Goal: Information Seeking & Learning: Learn about a topic

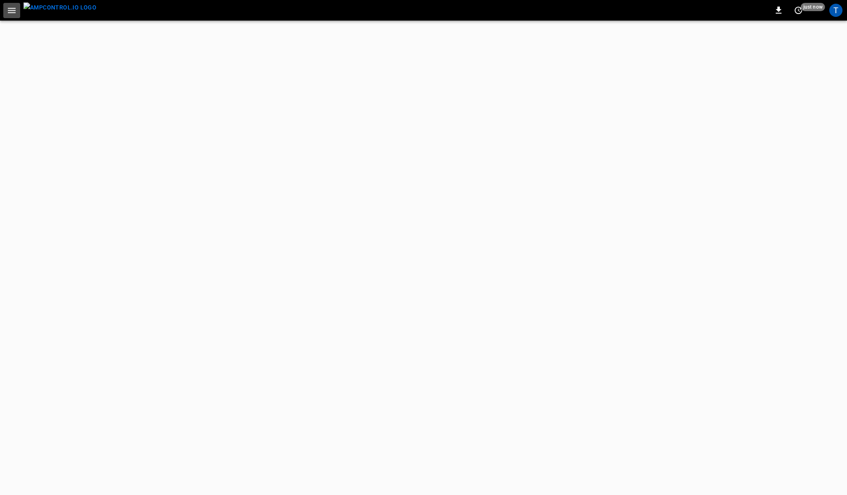
click at [13, 10] on icon "button" at bounding box center [12, 10] width 8 height 5
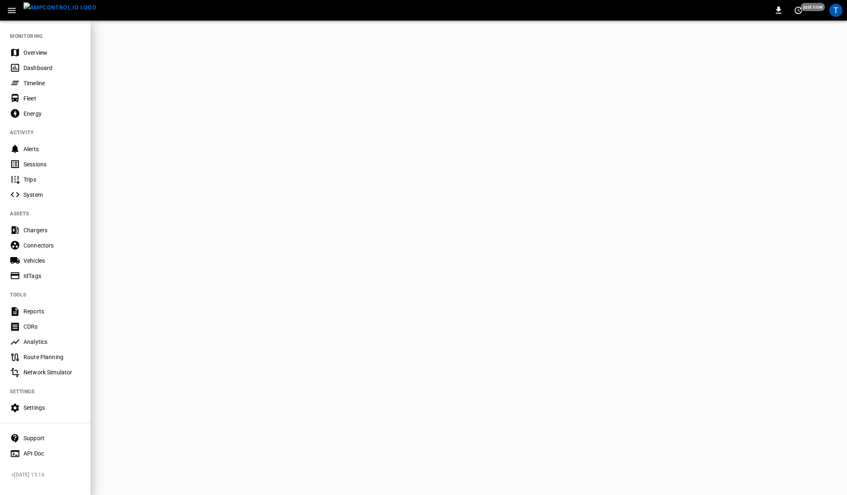
click at [35, 79] on div "Timeline" at bounding box center [51, 83] width 57 height 8
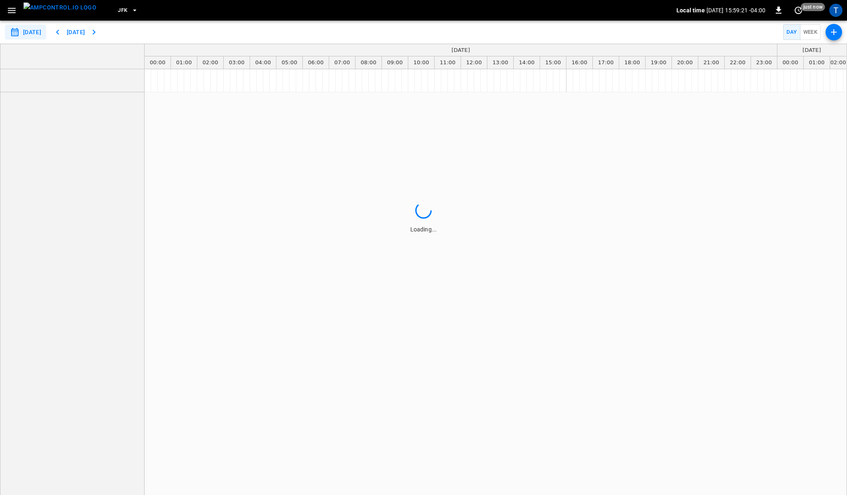
click at [841, 7] on html "**********" at bounding box center [423, 247] width 847 height 495
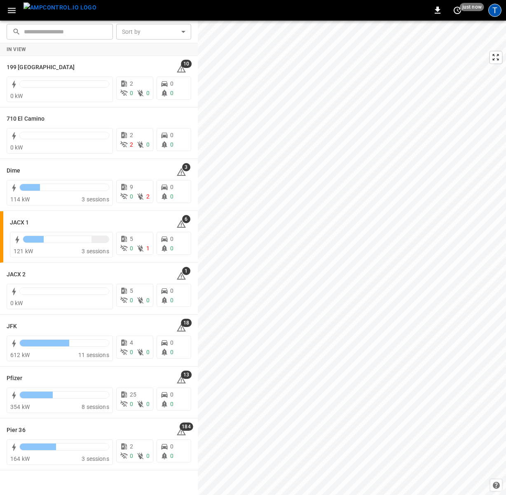
click at [492, 12] on div "T" at bounding box center [494, 10] width 13 height 13
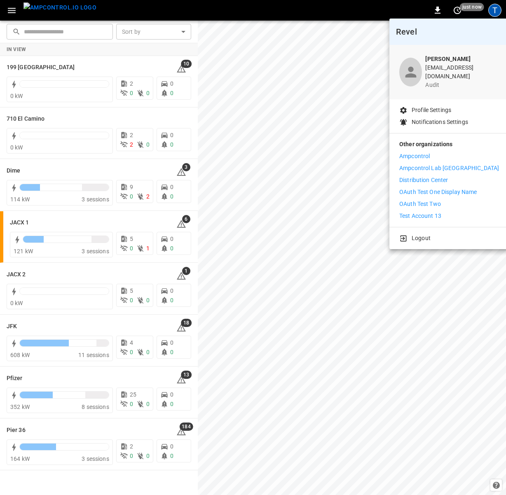
click at [12, 12] on div at bounding box center [253, 247] width 506 height 495
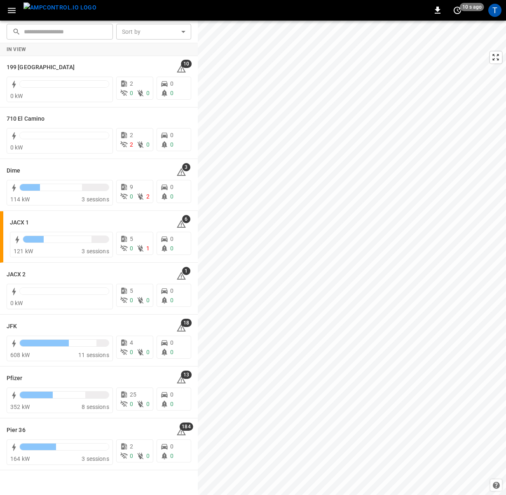
click at [12, 12] on icon "button" at bounding box center [12, 10] width 8 height 5
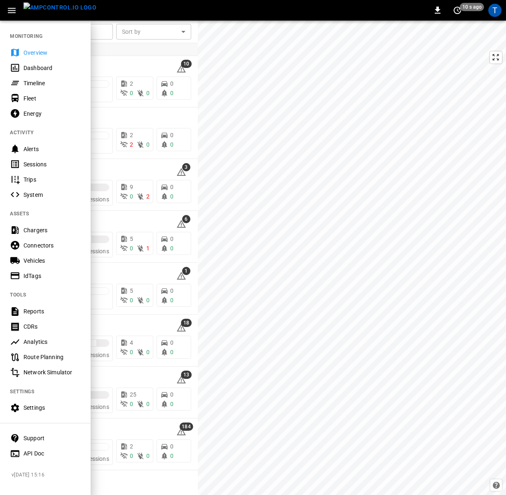
click at [32, 82] on div "Timeline" at bounding box center [51, 83] width 57 height 8
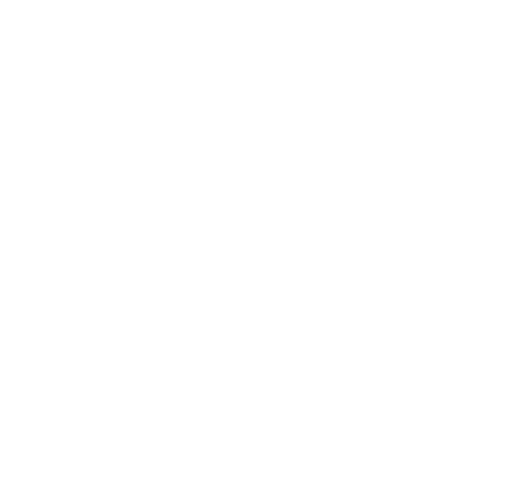
click at [490, 3] on html at bounding box center [253, 1] width 506 height 3
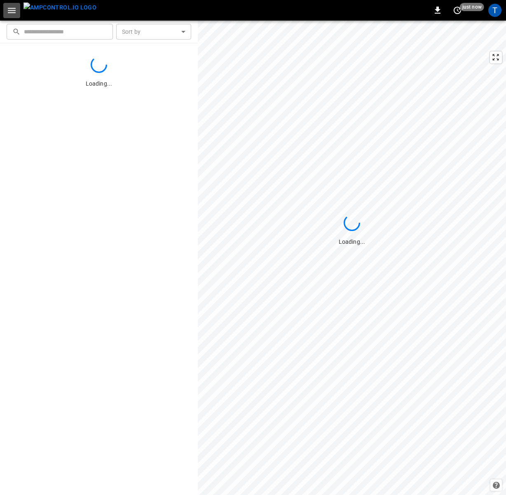
click at [9, 13] on icon "button" at bounding box center [12, 10] width 10 height 10
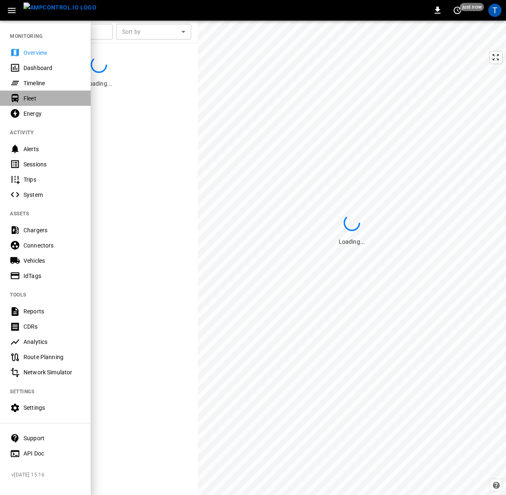
click at [37, 97] on div "Fleet" at bounding box center [51, 98] width 57 height 8
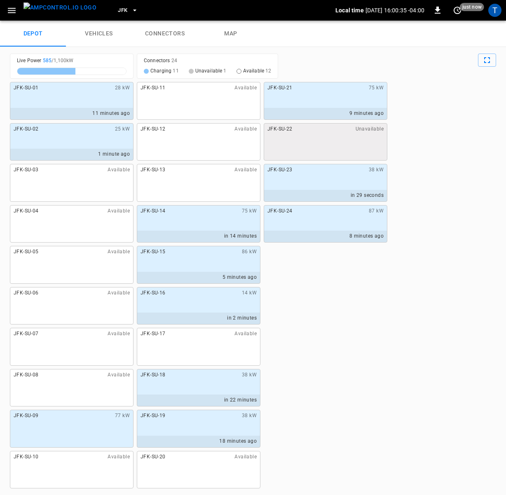
click at [9, 11] on icon "button" at bounding box center [12, 10] width 10 height 10
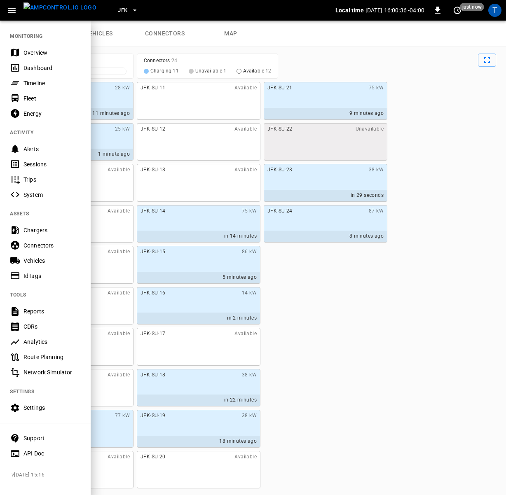
drag, startPoint x: 37, startPoint y: 110, endPoint x: 20, endPoint y: 44, distance: 67.7
click at [37, 110] on div "Energy" at bounding box center [51, 114] width 57 height 8
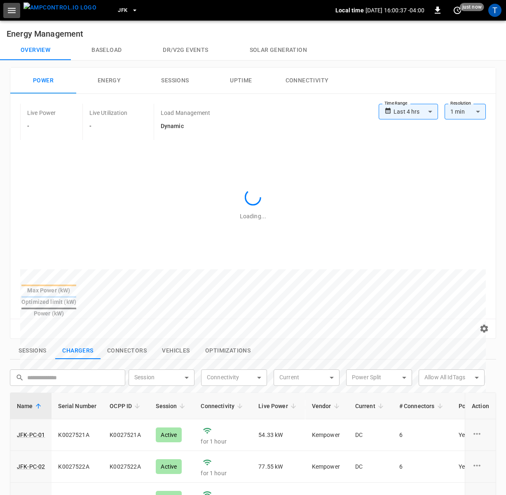
click at [11, 11] on icon "button" at bounding box center [12, 10] width 10 height 10
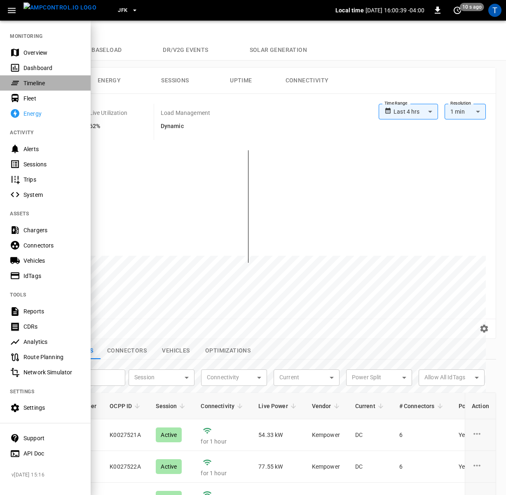
click at [33, 79] on div "Timeline" at bounding box center [51, 83] width 57 height 8
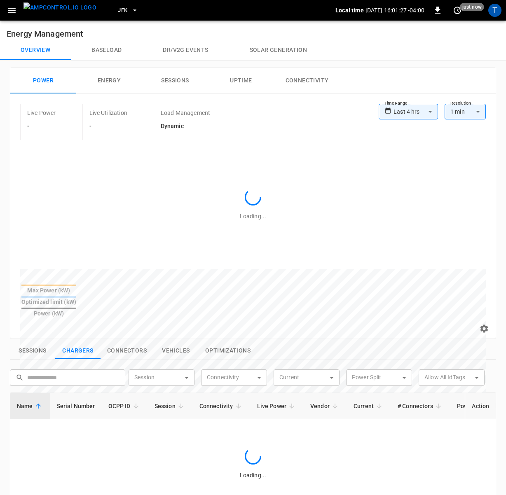
click at [17, 9] on button "button" at bounding box center [11, 10] width 17 height 15
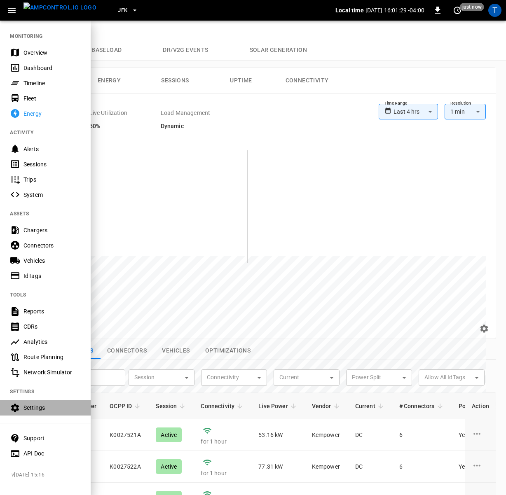
click at [22, 412] on div "Settings" at bounding box center [45, 407] width 91 height 15
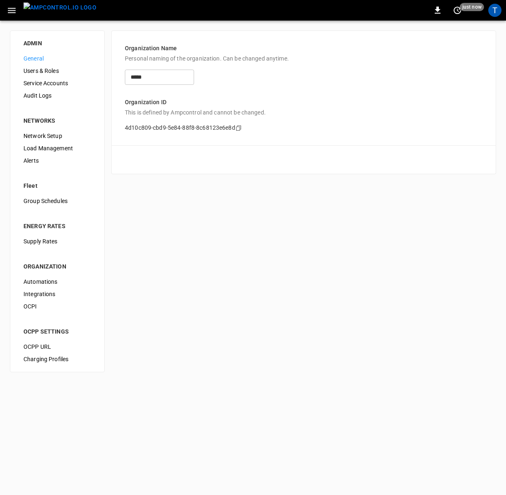
click at [40, 98] on span "Audit Logs" at bounding box center [57, 95] width 68 height 9
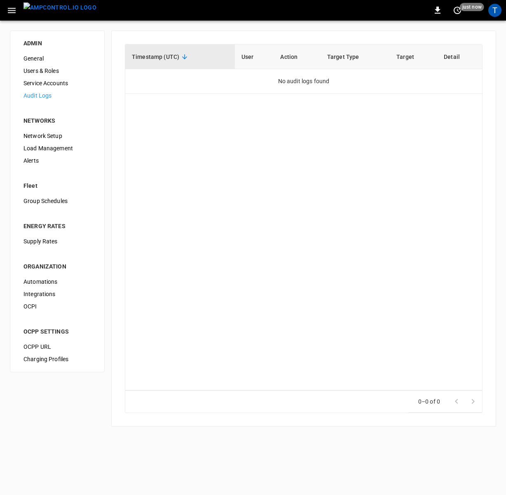
click at [14, 10] on icon "button" at bounding box center [12, 10] width 8 height 5
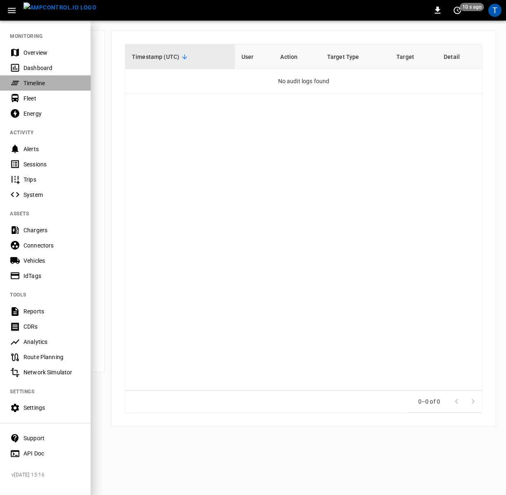
click at [48, 79] on div "Timeline" at bounding box center [51, 83] width 57 height 8
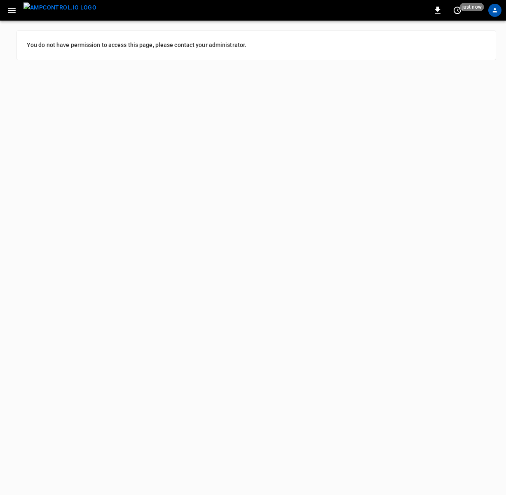
click at [492, 15] on div "profile-icon" at bounding box center [494, 10] width 13 height 13
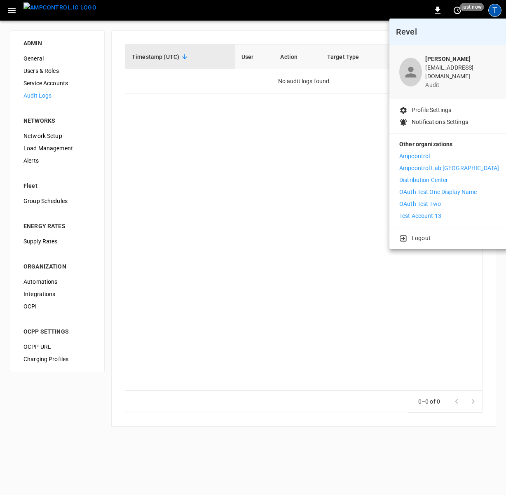
click at [413, 176] on p "Distribution Center" at bounding box center [423, 180] width 49 height 9
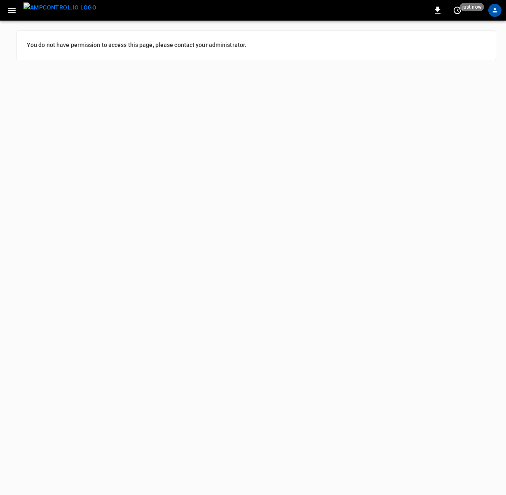
click at [12, 11] on icon "button" at bounding box center [12, 10] width 10 height 10
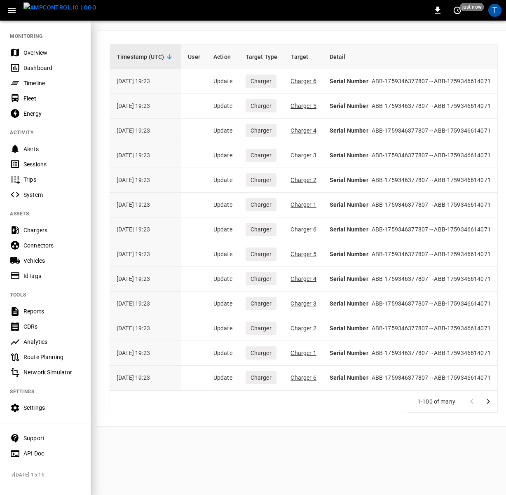
click at [32, 78] on div "Timeline" at bounding box center [45, 82] width 91 height 15
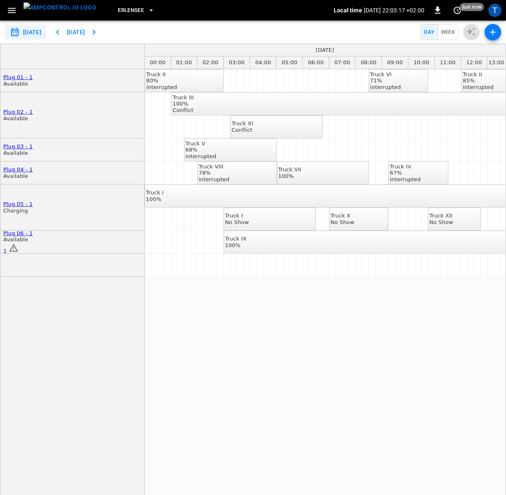
click at [11, 7] on icon "button" at bounding box center [12, 10] width 10 height 10
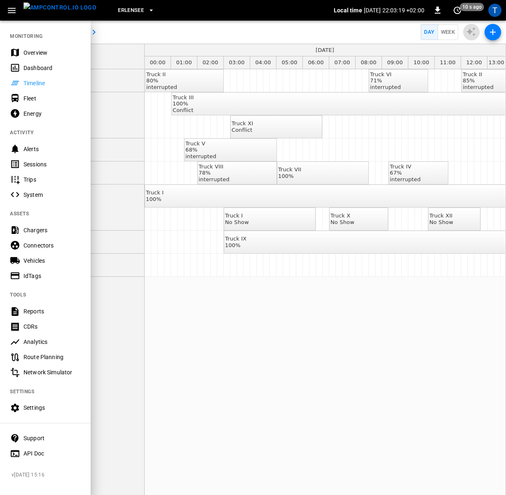
click at [238, 285] on div at bounding box center [253, 247] width 506 height 495
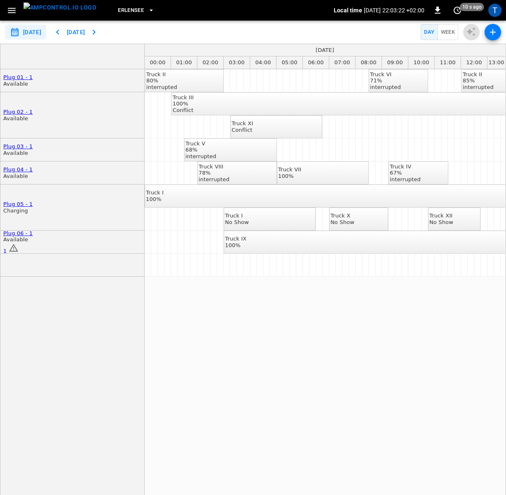
click at [492, 33] on icon "button" at bounding box center [493, 32] width 10 height 10
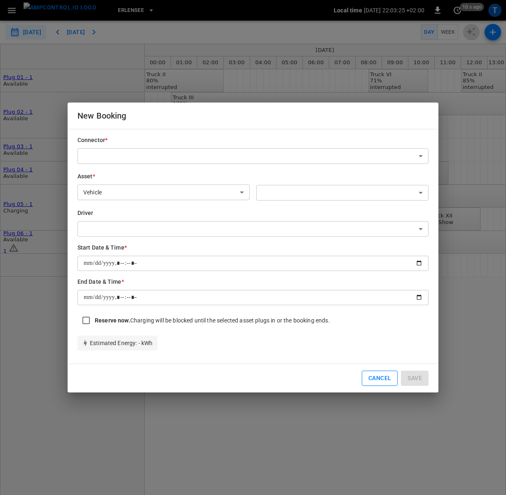
click at [379, 379] on button "Cancel" at bounding box center [380, 378] width 36 height 15
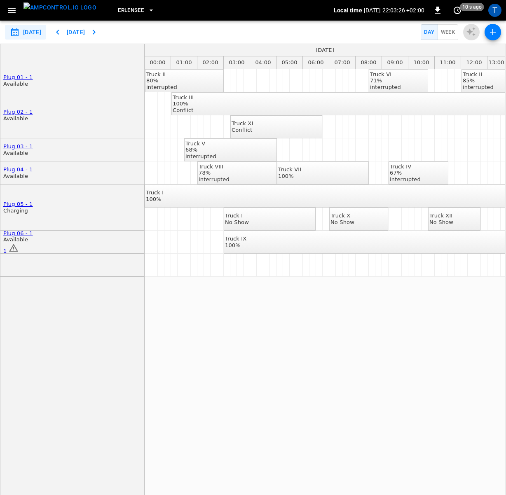
click at [14, 8] on icon "button" at bounding box center [12, 10] width 8 height 5
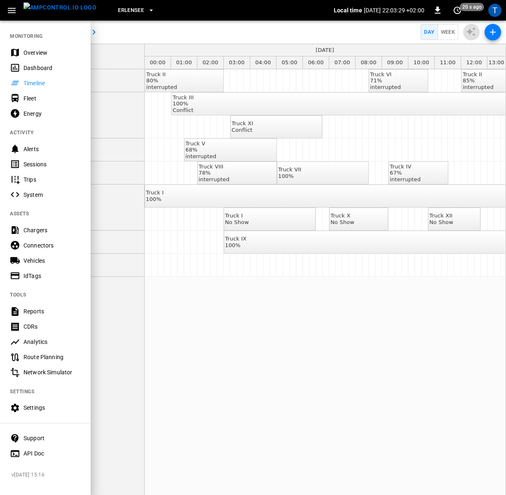
click at [166, 30] on div at bounding box center [253, 247] width 506 height 495
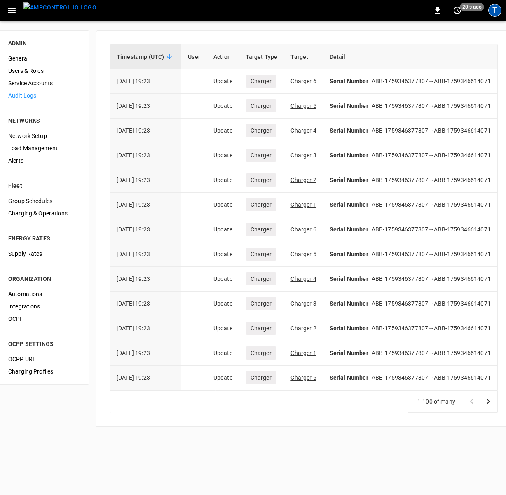
click at [491, 13] on div "T" at bounding box center [494, 10] width 13 height 13
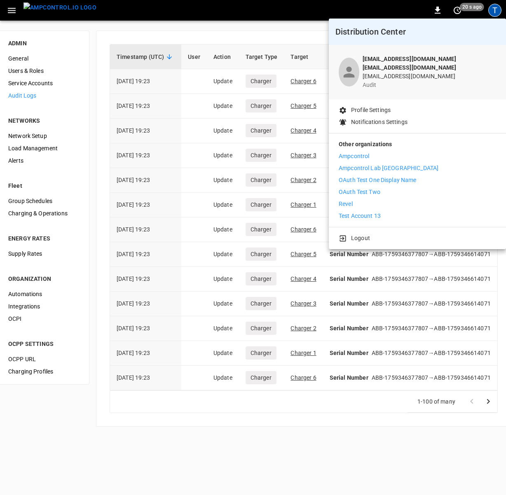
click at [381, 200] on li "Revel" at bounding box center [417, 204] width 157 height 9
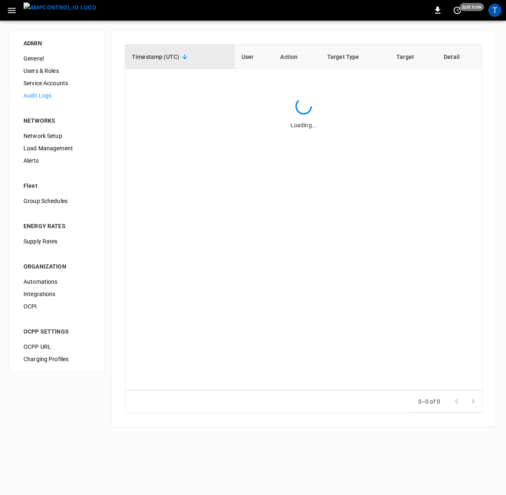
click at [11, 14] on icon "button" at bounding box center [12, 10] width 10 height 10
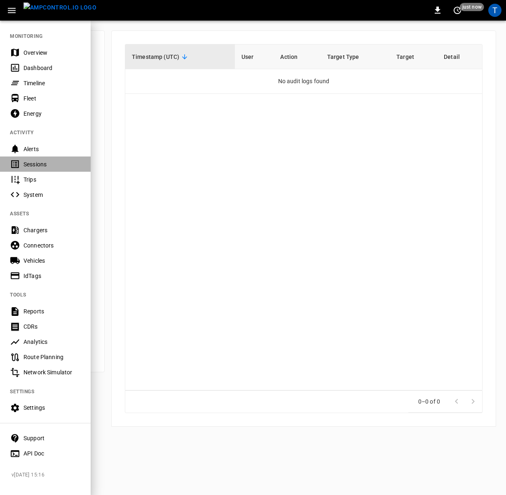
click at [37, 166] on div "Sessions" at bounding box center [51, 164] width 57 height 8
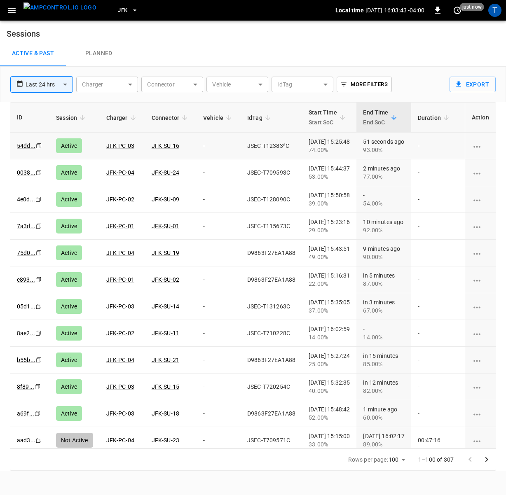
click at [477, 147] on icon "charging session options" at bounding box center [477, 147] width 10 height 10
click at [431, 79] on div at bounding box center [253, 247] width 506 height 495
click at [480, 197] on icon "charging session options" at bounding box center [477, 200] width 10 height 10
click at [236, 38] on div at bounding box center [253, 247] width 506 height 495
click at [10, 18] on div "JFK Local time 2025-10-01 16:03:48 -04:00 0 just now T" at bounding box center [253, 10] width 506 height 21
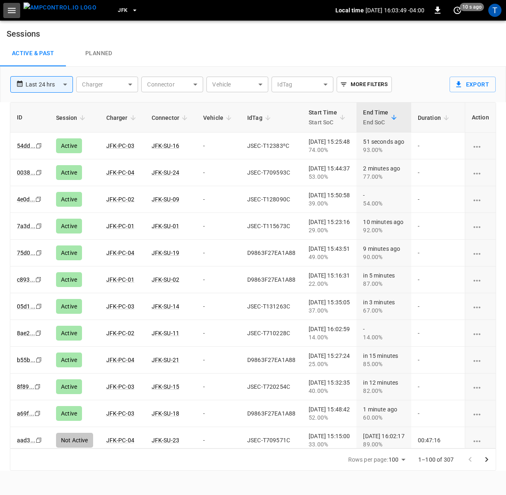
click at [10, 12] on icon "button" at bounding box center [12, 10] width 10 height 10
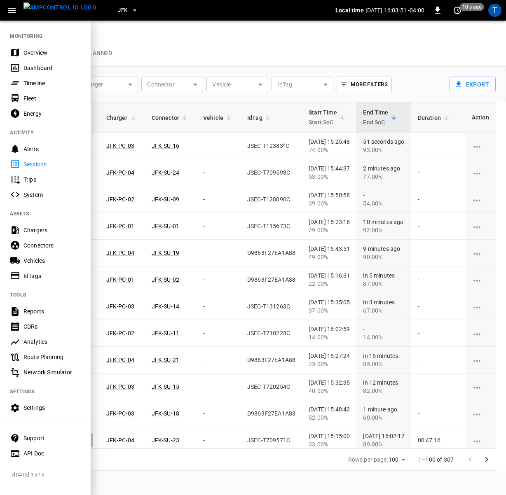
click at [40, 244] on div "Connectors" at bounding box center [51, 245] width 57 height 8
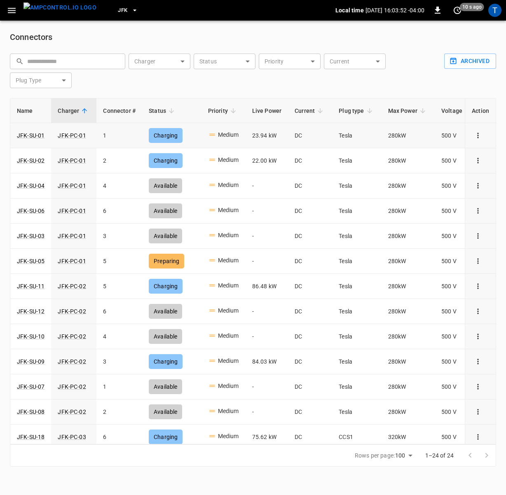
click at [479, 138] on icon "connector options" at bounding box center [478, 135] width 8 height 8
click at [481, 93] on div at bounding box center [253, 247] width 506 height 495
click at [478, 206] on button "connector options" at bounding box center [478, 211] width 12 height 12
click at [502, 183] on div at bounding box center [253, 247] width 506 height 495
click at [11, 9] on icon "button" at bounding box center [12, 10] width 10 height 10
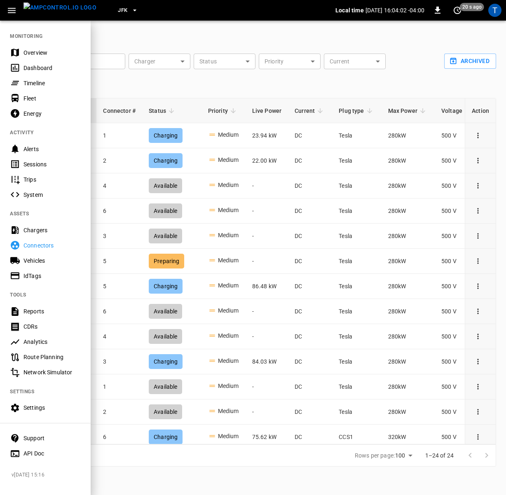
click at [212, 14] on div "JFK" at bounding box center [219, 10] width 232 height 19
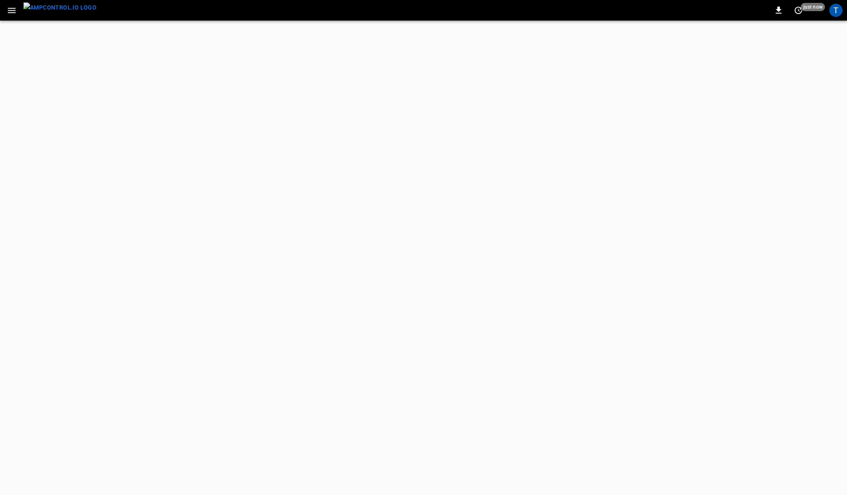
click at [8, 7] on icon "button" at bounding box center [12, 10] width 10 height 10
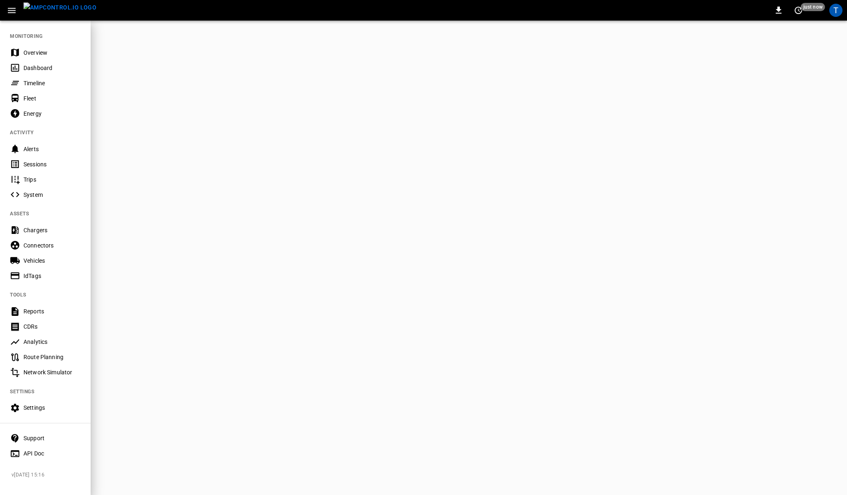
click at [25, 96] on div "Fleet" at bounding box center [51, 98] width 57 height 8
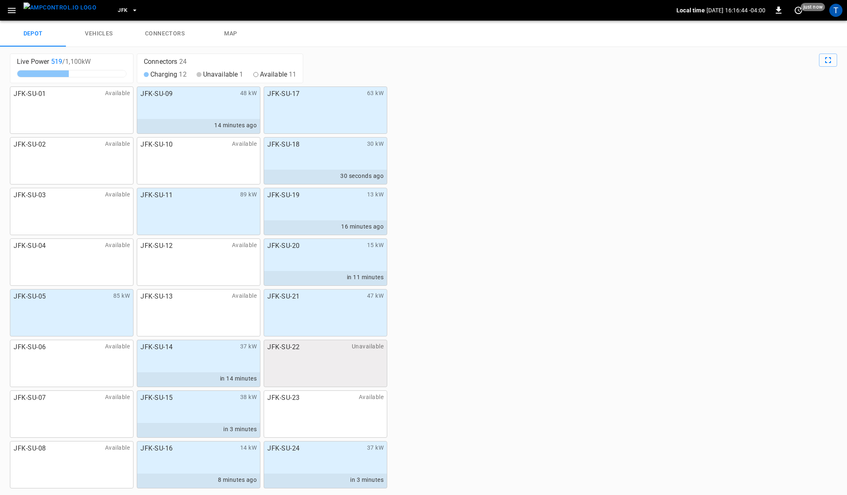
click at [11, 12] on icon "button" at bounding box center [12, 10] width 10 height 10
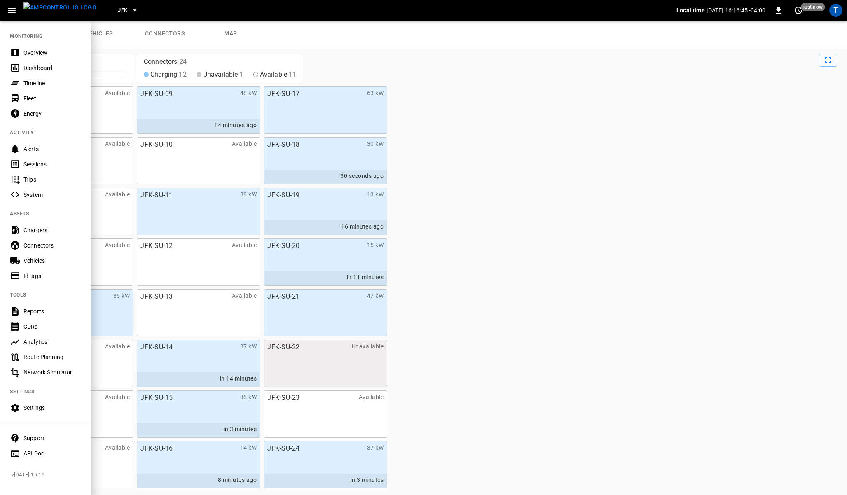
click at [30, 85] on div "Timeline" at bounding box center [51, 83] width 57 height 8
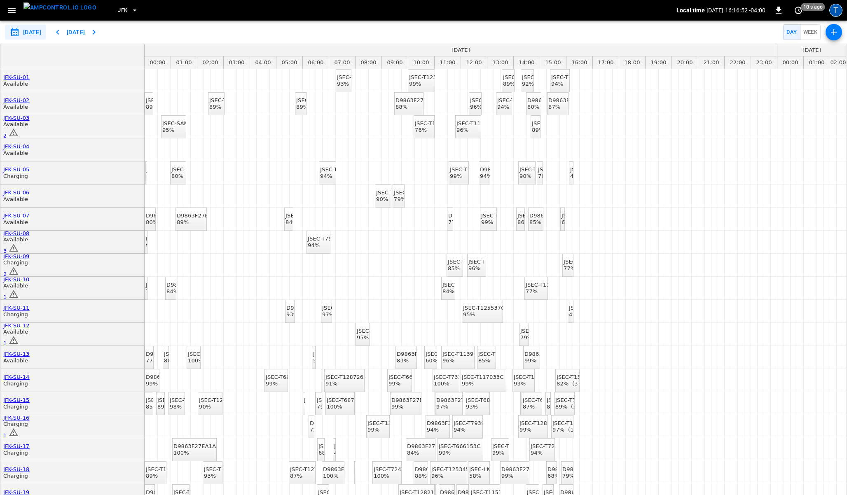
click at [839, 14] on div "T" at bounding box center [835, 10] width 13 height 13
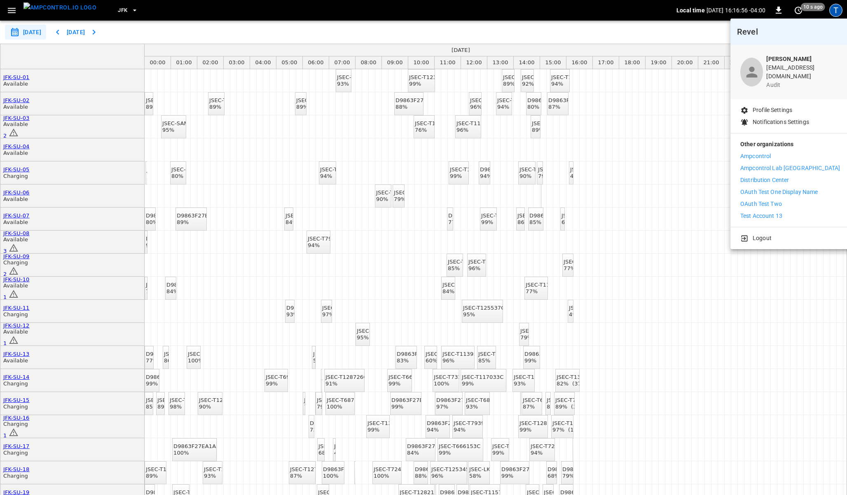
click at [339, 31] on div at bounding box center [423, 247] width 847 height 495
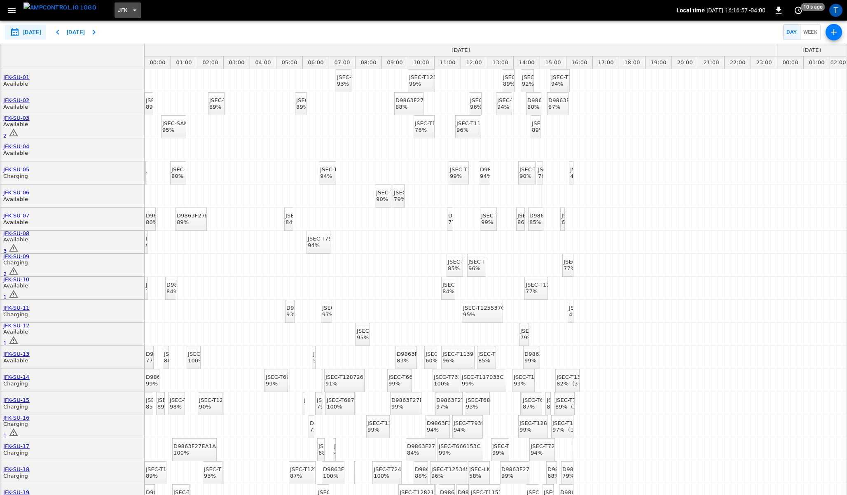
click at [131, 8] on icon "button" at bounding box center [135, 10] width 8 height 8
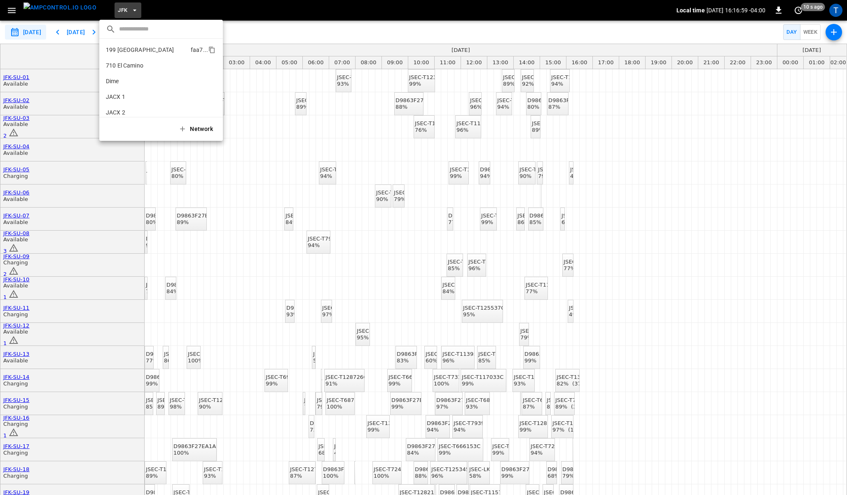
click at [132, 54] on p "199 [GEOGRAPHIC_DATA]" at bounding box center [147, 50] width 82 height 8
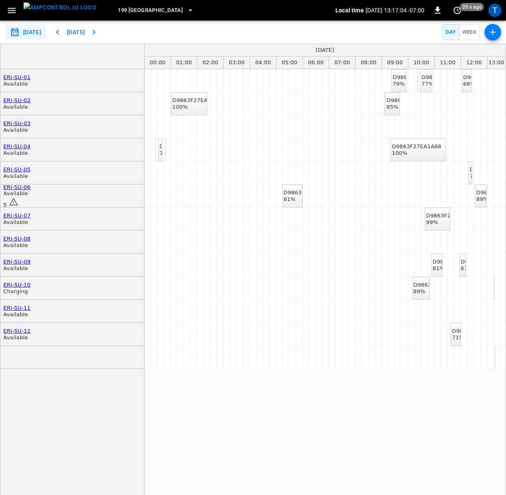
click at [128, 10] on button "199 [GEOGRAPHIC_DATA]" at bounding box center [155, 10] width 82 height 16
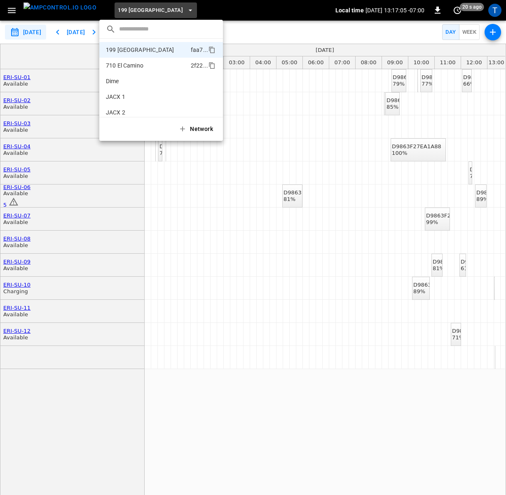
click at [135, 59] on li "710 El Camino 2f22 ..." at bounding box center [161, 66] width 124 height 16
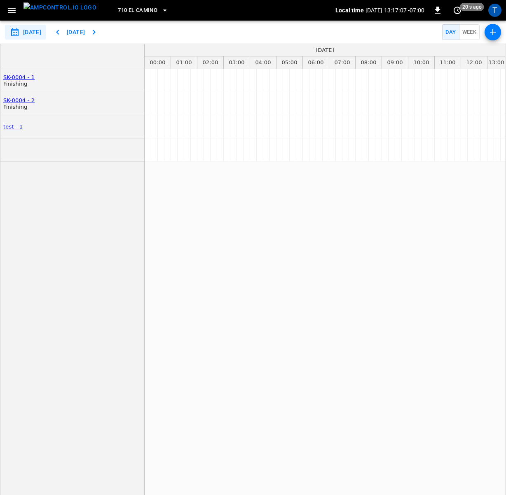
click at [136, 14] on span "710 El Camino" at bounding box center [138, 10] width 40 height 9
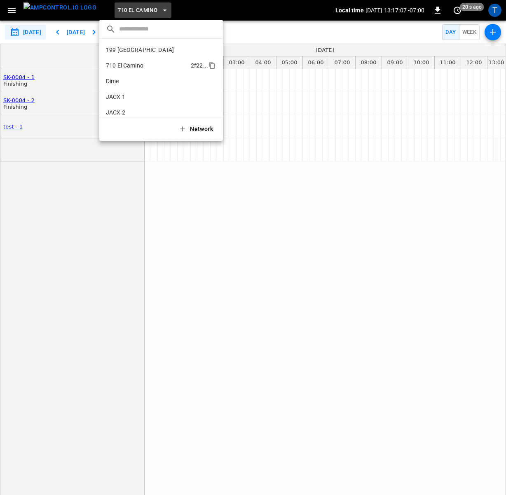
scroll to position [13, 0]
click at [131, 65] on p "Dime" at bounding box center [146, 68] width 81 height 8
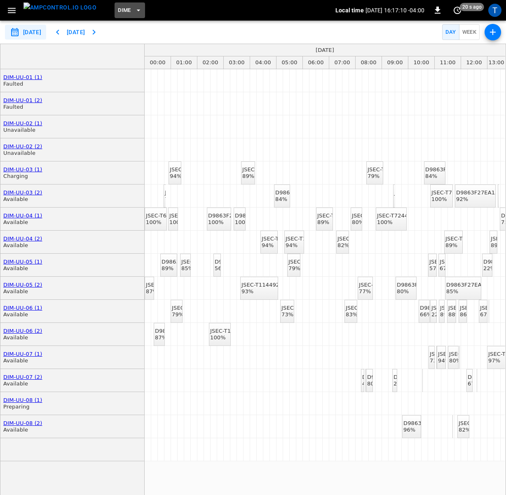
click at [134, 11] on icon "button" at bounding box center [138, 10] width 8 height 8
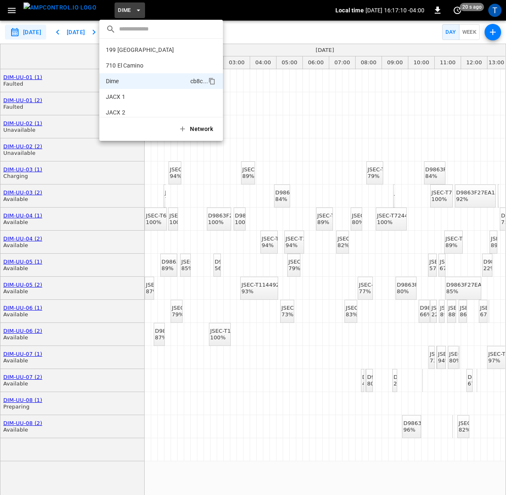
scroll to position [29, 0]
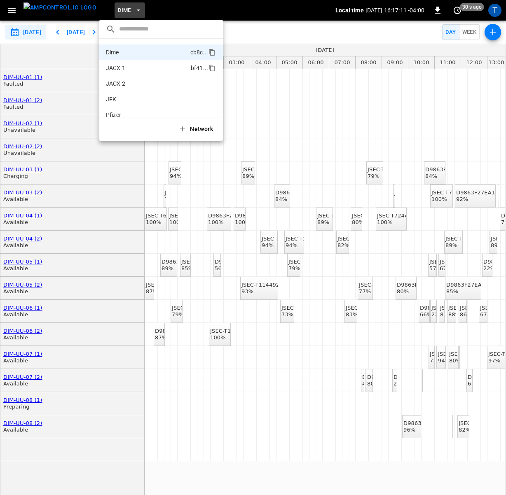
click at [126, 70] on p "JACX 1" at bounding box center [147, 68] width 82 height 8
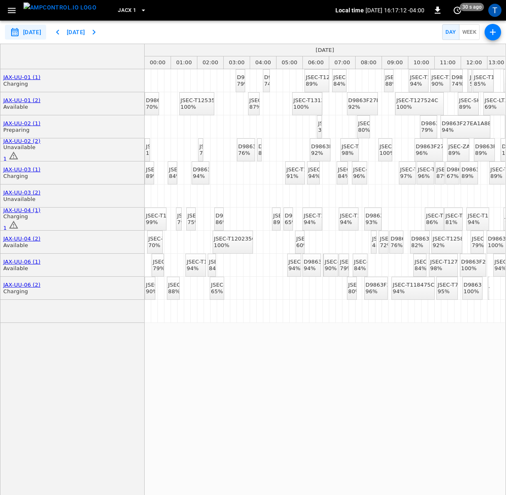
click at [139, 11] on icon "button" at bounding box center [143, 10] width 8 height 8
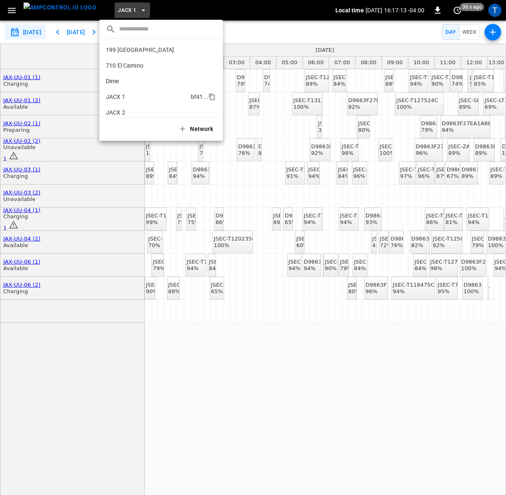
scroll to position [44, 0]
click at [125, 71] on p "JACX 2" at bounding box center [146, 68] width 80 height 8
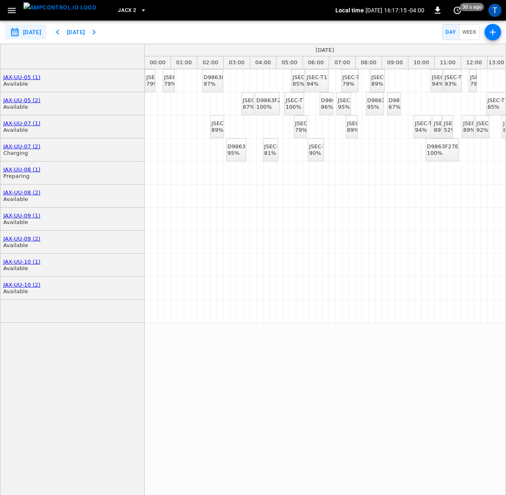
click at [139, 12] on icon "button" at bounding box center [143, 10] width 8 height 8
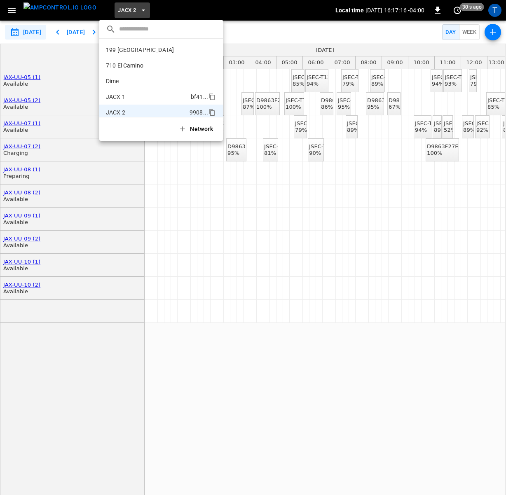
scroll to position [54, 0]
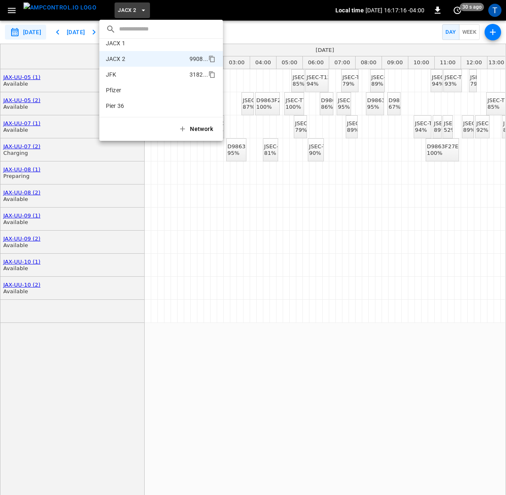
click at [126, 71] on p "JFK" at bounding box center [146, 74] width 80 height 8
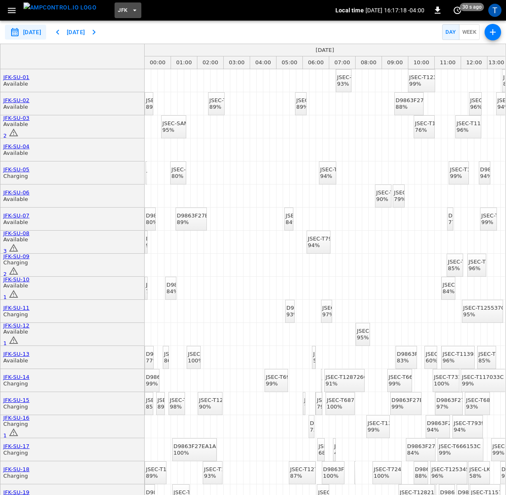
click at [131, 13] on icon "button" at bounding box center [135, 10] width 8 height 8
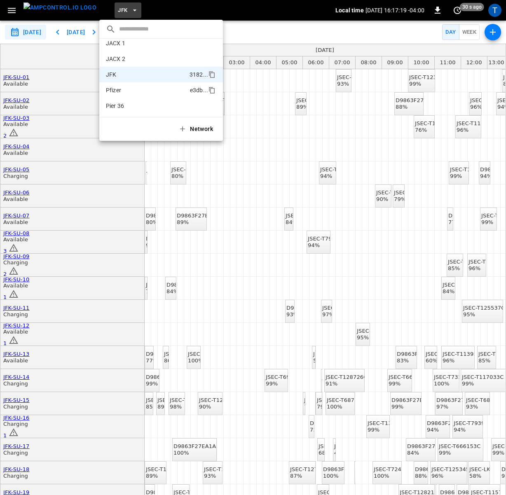
click at [128, 88] on p "Pfizer" at bounding box center [146, 90] width 81 height 8
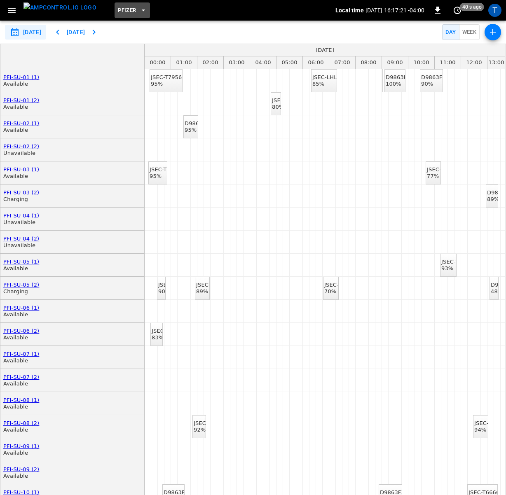
click at [139, 10] on icon "button" at bounding box center [143, 10] width 8 height 8
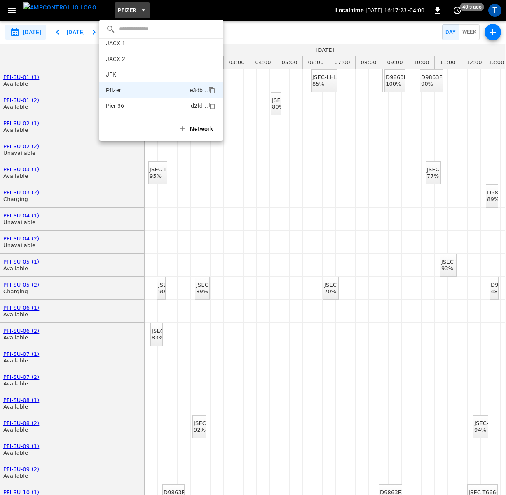
click at [125, 104] on p "Pier 36" at bounding box center [147, 106] width 82 height 8
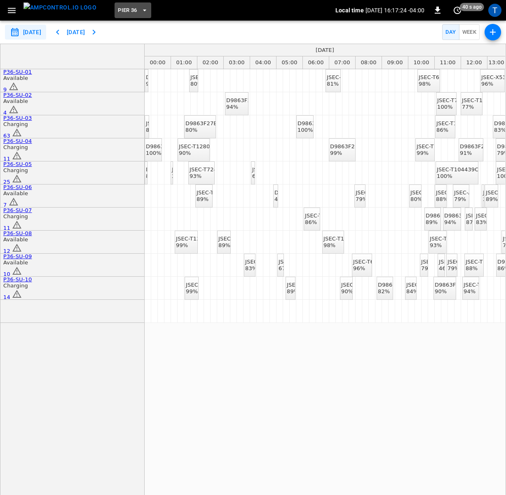
click at [140, 13] on icon "button" at bounding box center [144, 10] width 8 height 8
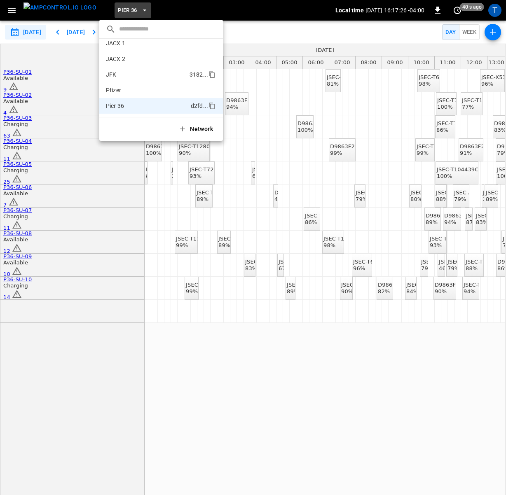
scroll to position [0, 0]
click at [140, 51] on p "199 [GEOGRAPHIC_DATA]" at bounding box center [147, 50] width 82 height 8
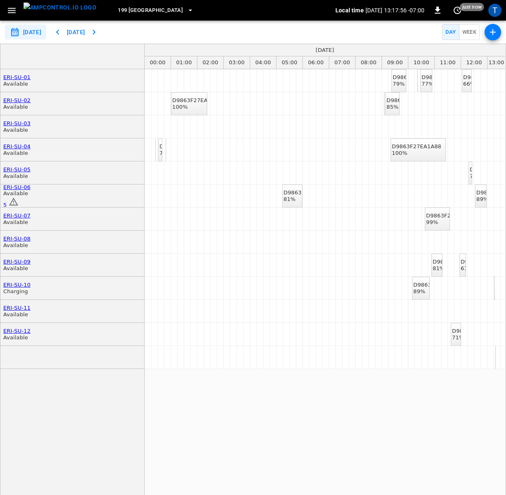
click at [233, 9] on div "199 [GEOGRAPHIC_DATA]" at bounding box center [219, 10] width 232 height 19
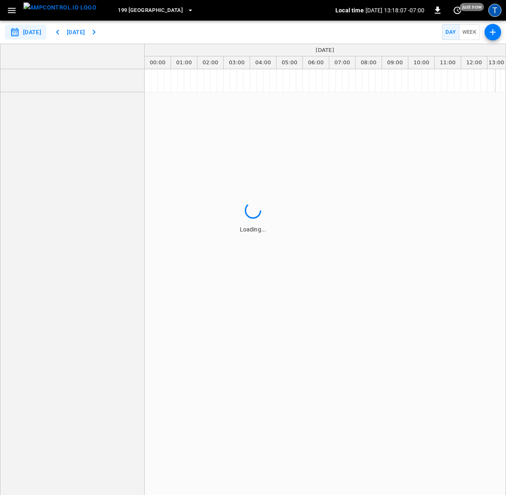
click at [493, 11] on div "T" at bounding box center [494, 10] width 13 height 13
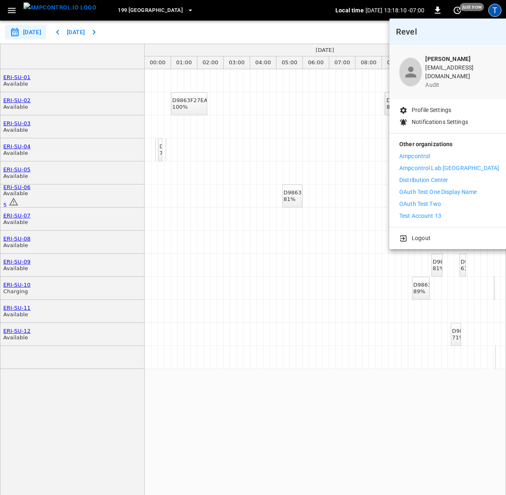
click at [256, 13] on div at bounding box center [253, 247] width 506 height 495
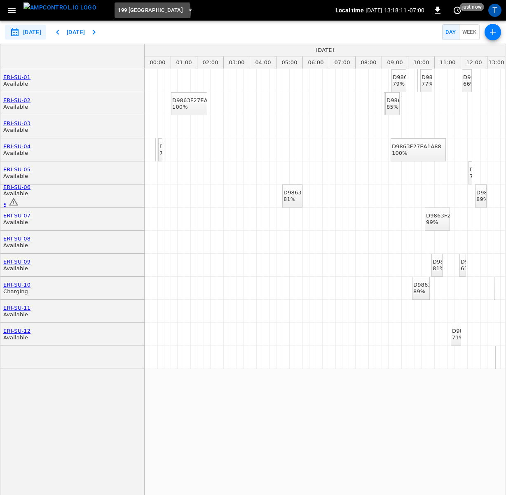
click at [186, 13] on icon "button" at bounding box center [190, 10] width 8 height 8
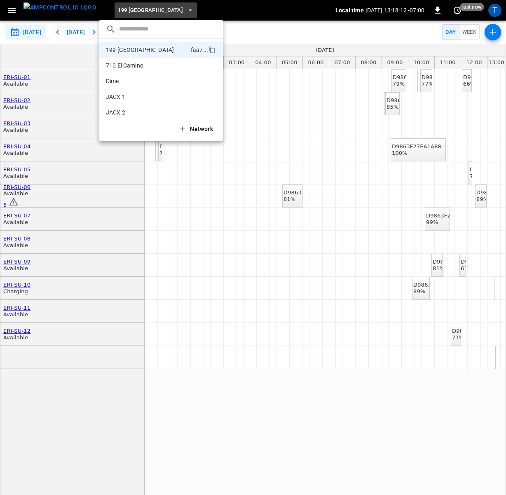
click at [243, 10] on div at bounding box center [253, 247] width 506 height 495
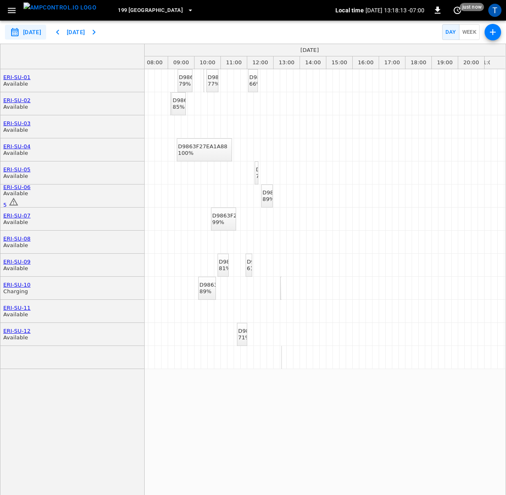
scroll to position [0, 218]
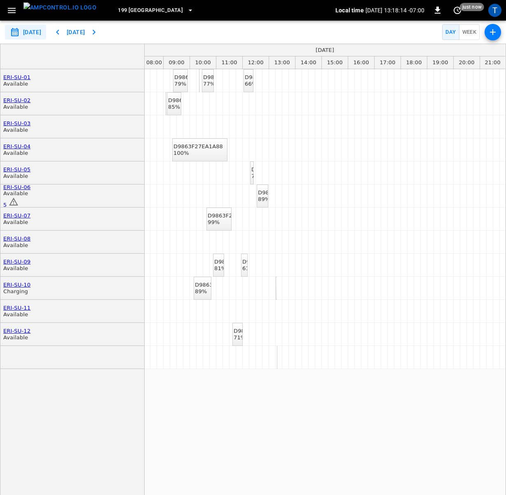
click at [198, 152] on div "D9863F27EA1A88 100%" at bounding box center [197, 149] width 49 height 13
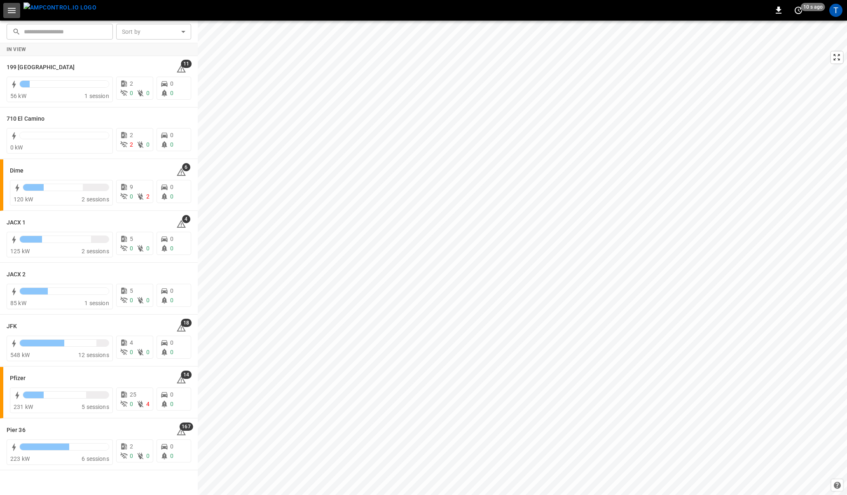
click at [13, 10] on icon "button" at bounding box center [12, 10] width 8 height 5
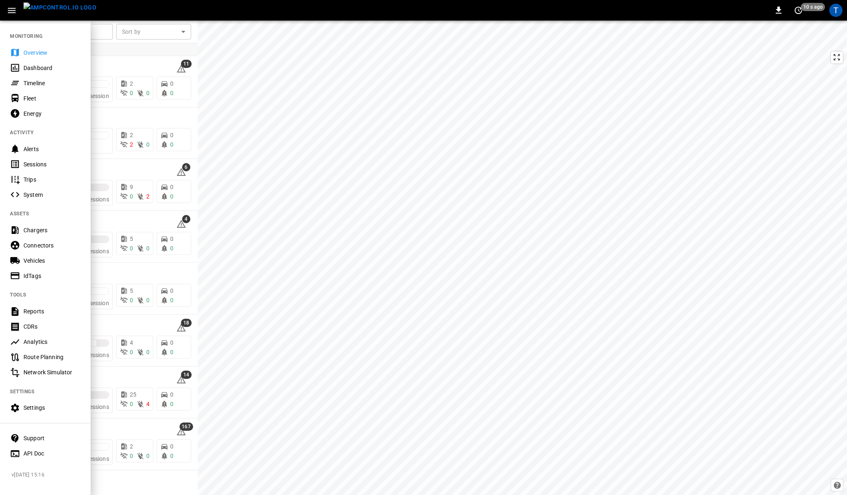
click at [34, 80] on div "Timeline" at bounding box center [51, 83] width 57 height 8
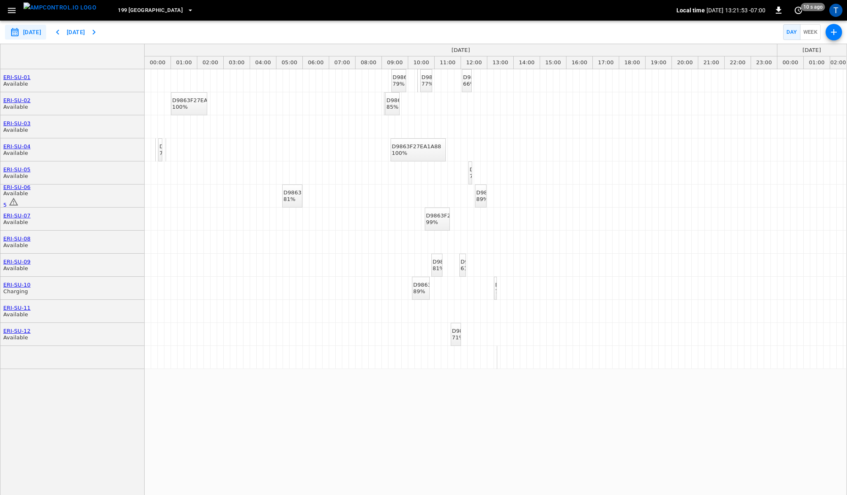
click at [36, 33] on input "**********" at bounding box center [25, 32] width 41 height 15
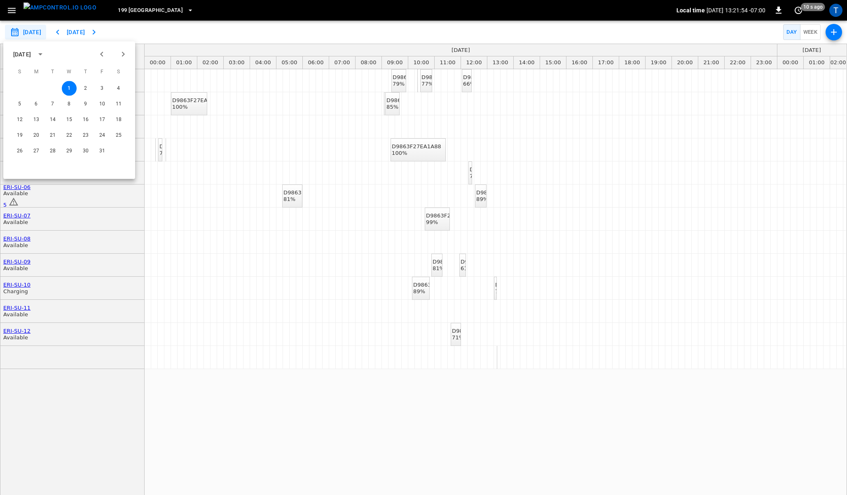
drag, startPoint x: 157, startPoint y: 32, endPoint x: 181, endPoint y: 32, distance: 23.5
click at [157, 32] on div "**********" at bounding box center [423, 32] width 847 height 23
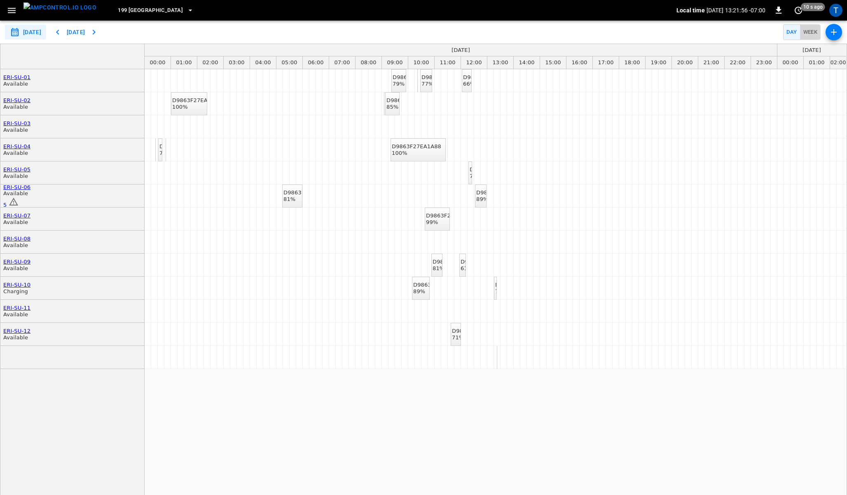
click at [811, 33] on button "Week" at bounding box center [810, 32] width 21 height 16
type input "**********"
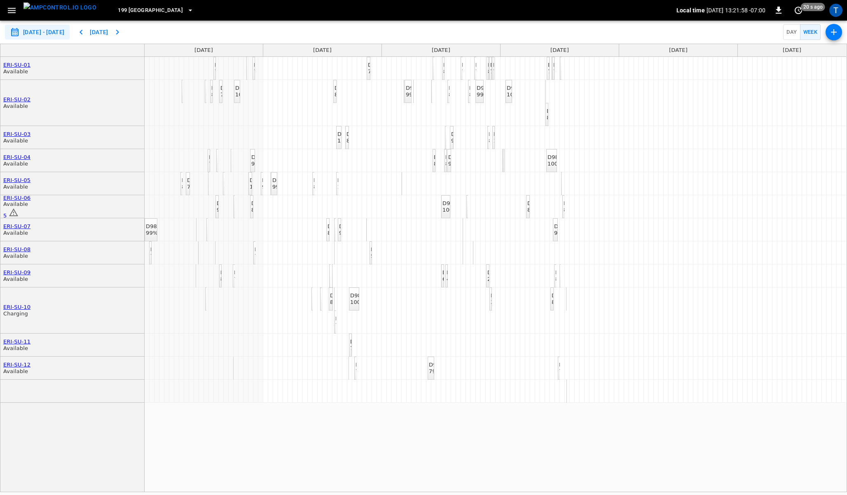
click at [789, 34] on button "Day" at bounding box center [791, 32] width 17 height 16
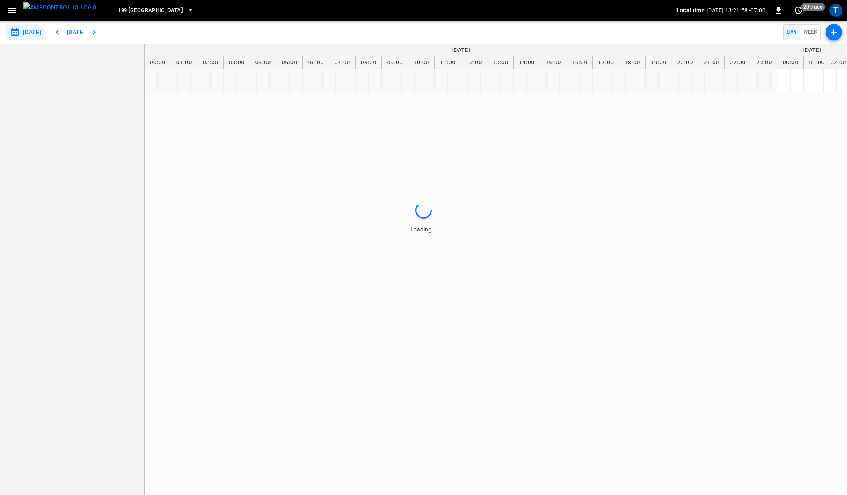
click at [833, 33] on icon "button" at bounding box center [834, 32] width 6 height 6
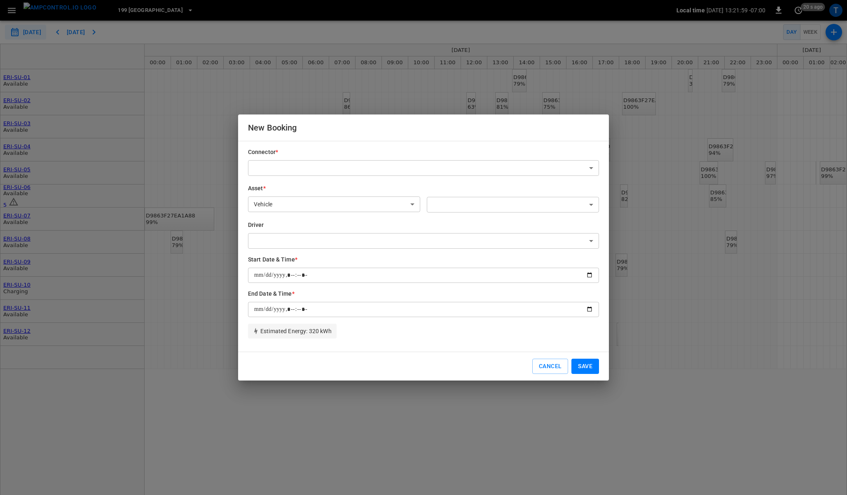
type input "**********"
click at [546, 367] on button "Cancel" at bounding box center [550, 366] width 36 height 15
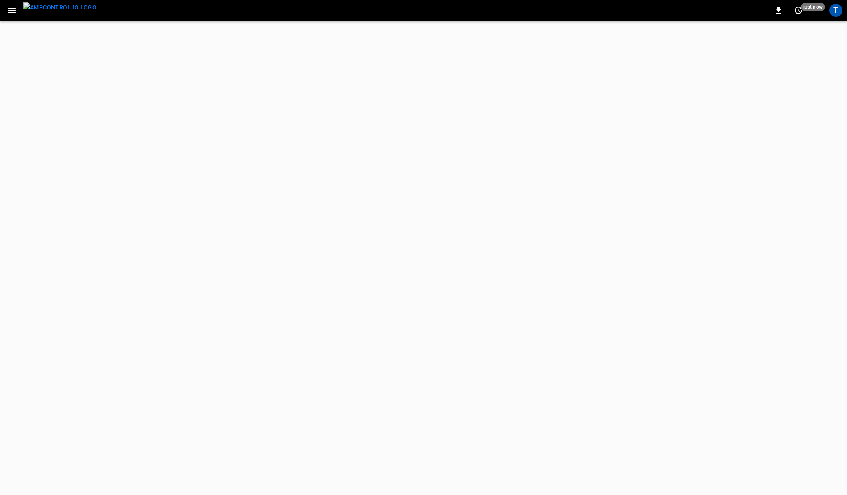
click at [9, 13] on icon "button" at bounding box center [12, 10] width 10 height 10
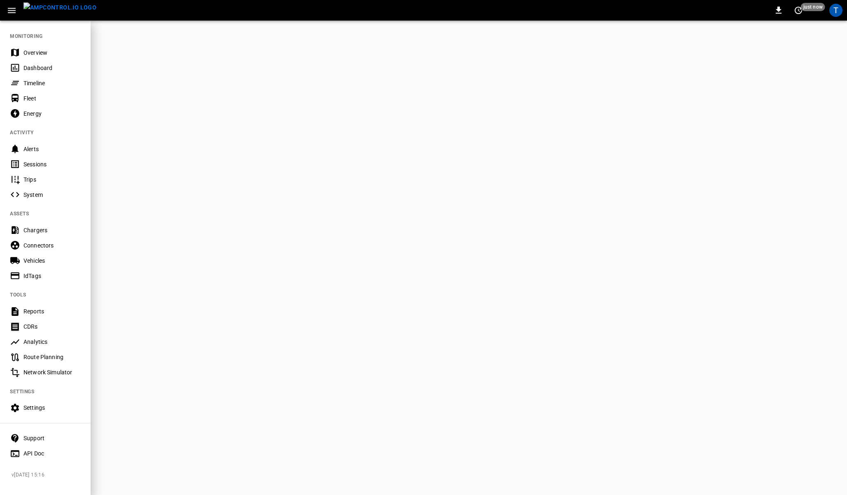
click at [36, 81] on div "Timeline" at bounding box center [51, 83] width 57 height 8
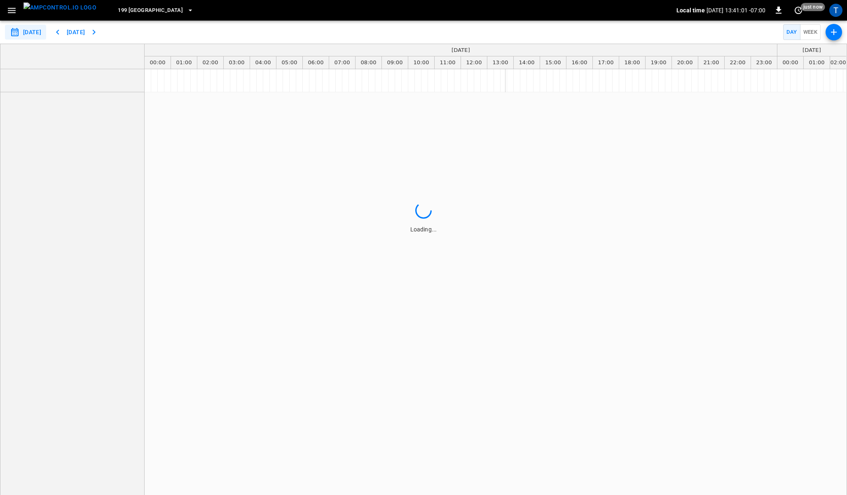
click at [186, 13] on icon "button" at bounding box center [190, 10] width 8 height 8
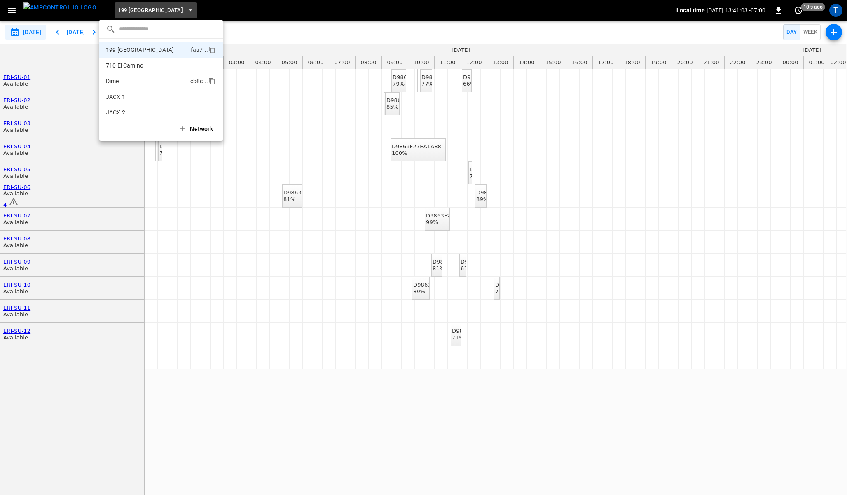
scroll to position [54, 0]
click at [127, 76] on p "JFK" at bounding box center [146, 74] width 80 height 8
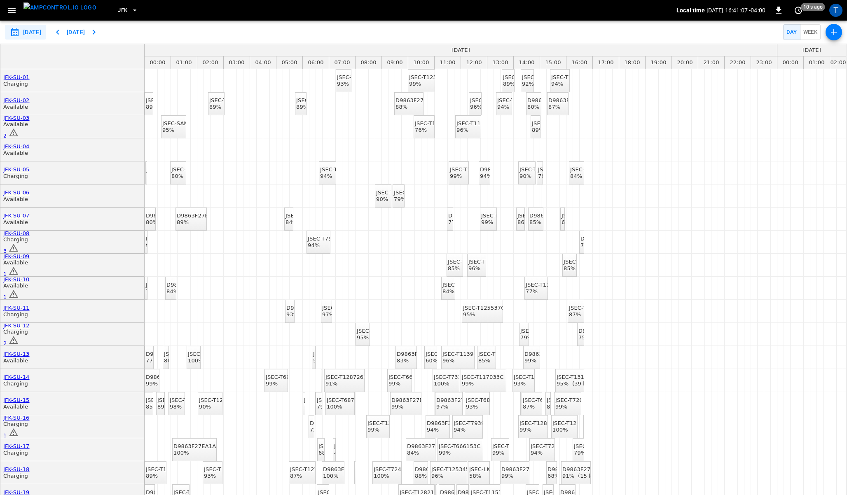
click at [13, 12] on icon "button" at bounding box center [12, 10] width 10 height 10
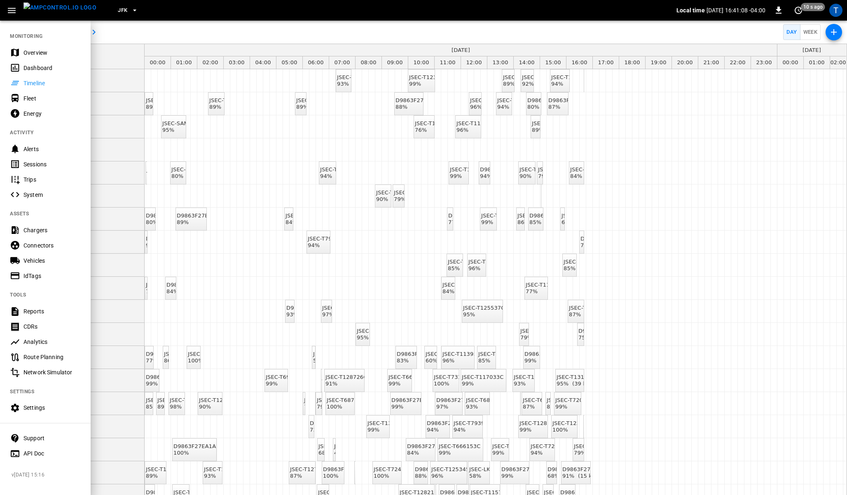
click at [164, 8] on div "JFK" at bounding box center [389, 10] width 573 height 19
click at [168, 37] on div at bounding box center [423, 247] width 847 height 495
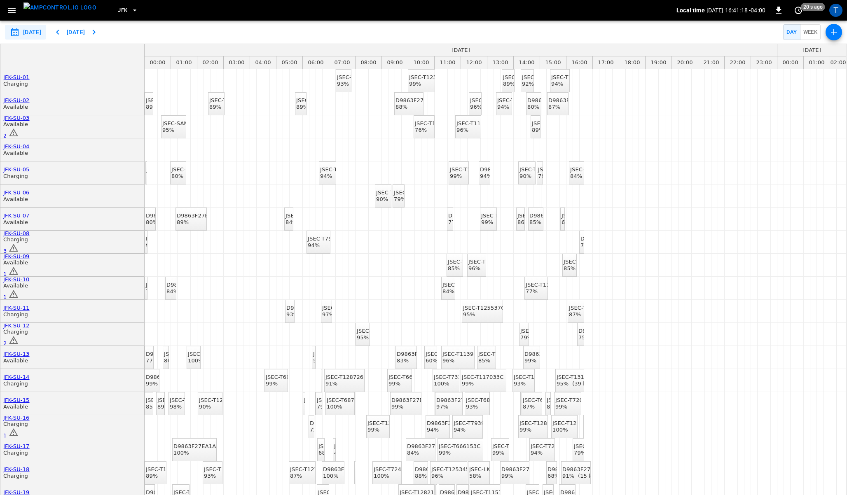
click at [19, 243] on icon "scheduler rows" at bounding box center [14, 248] width 10 height 10
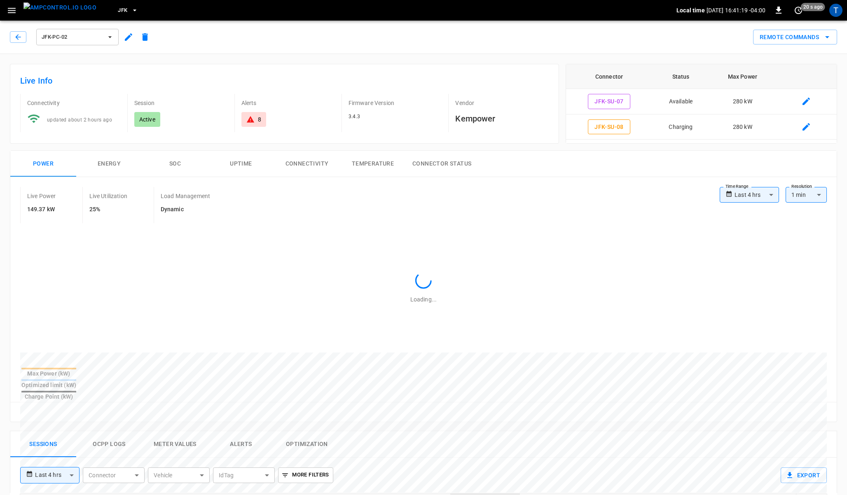
type input "**********"
